Goal: Information Seeking & Learning: Learn about a topic

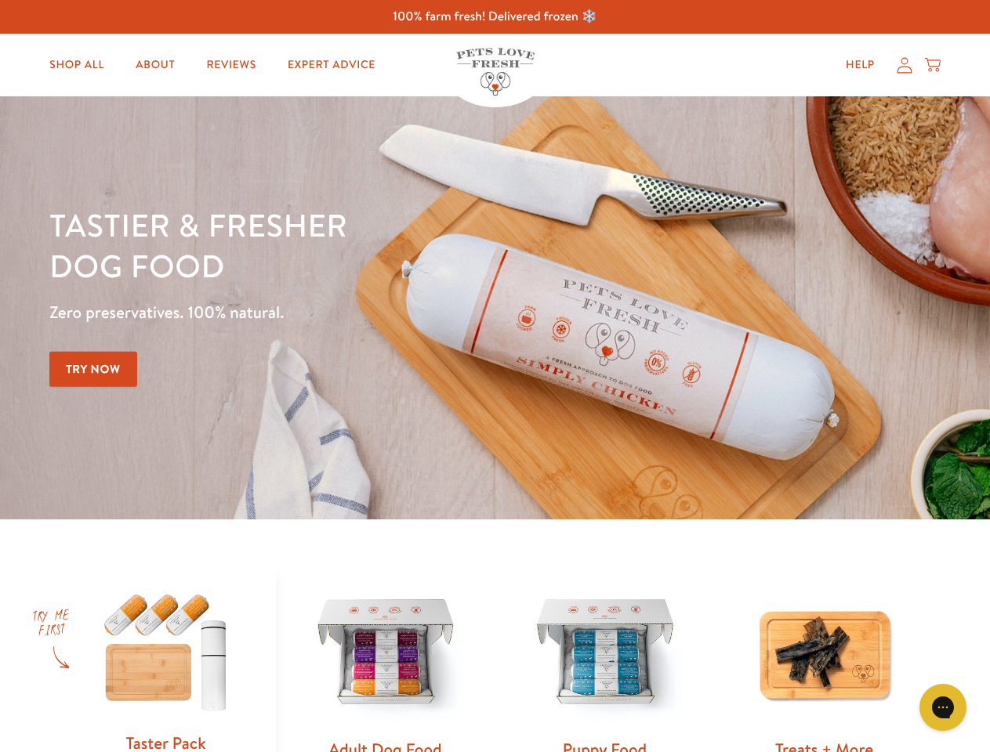
click at [494, 376] on div "Tastier & fresher dog food Zero preservatives. 100% natural. Try Now" at bounding box center [346, 308] width 594 height 207
click at [943, 708] on icon "Open gorgias live chat" at bounding box center [942, 707] width 15 height 15
